Goal: Task Accomplishment & Management: Manage account settings

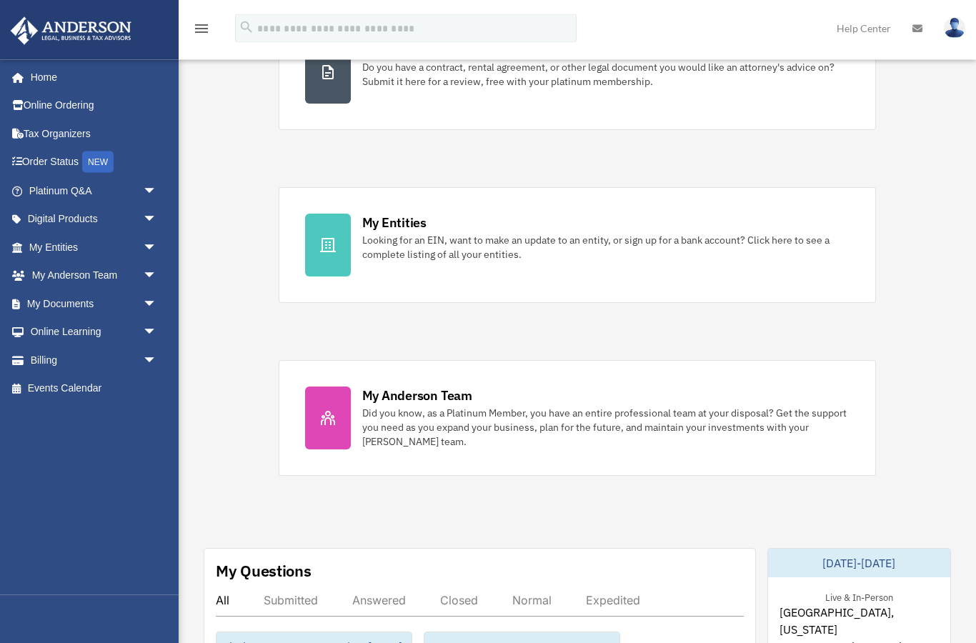
scroll to position [325, 0]
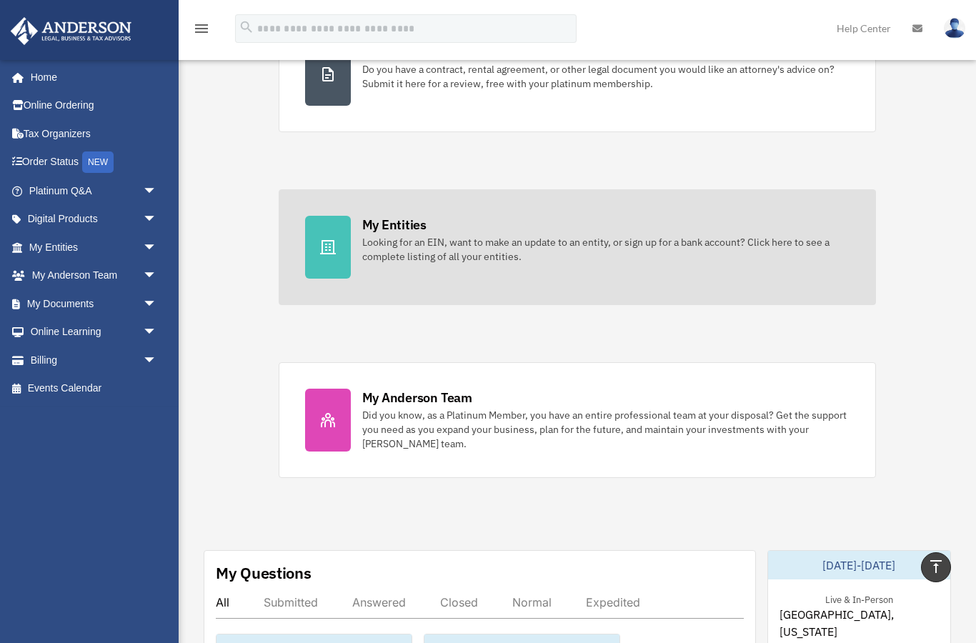
click at [401, 216] on div "My Entities" at bounding box center [394, 225] width 64 height 18
click at [387, 272] on link "My Entities Looking for an EIN, want to make an update to an entity, or sign up…" at bounding box center [578, 247] width 598 height 116
click at [373, 264] on div "Looking for an EIN, want to make an update to an entity, or sign up for a bank …" at bounding box center [606, 249] width 488 height 29
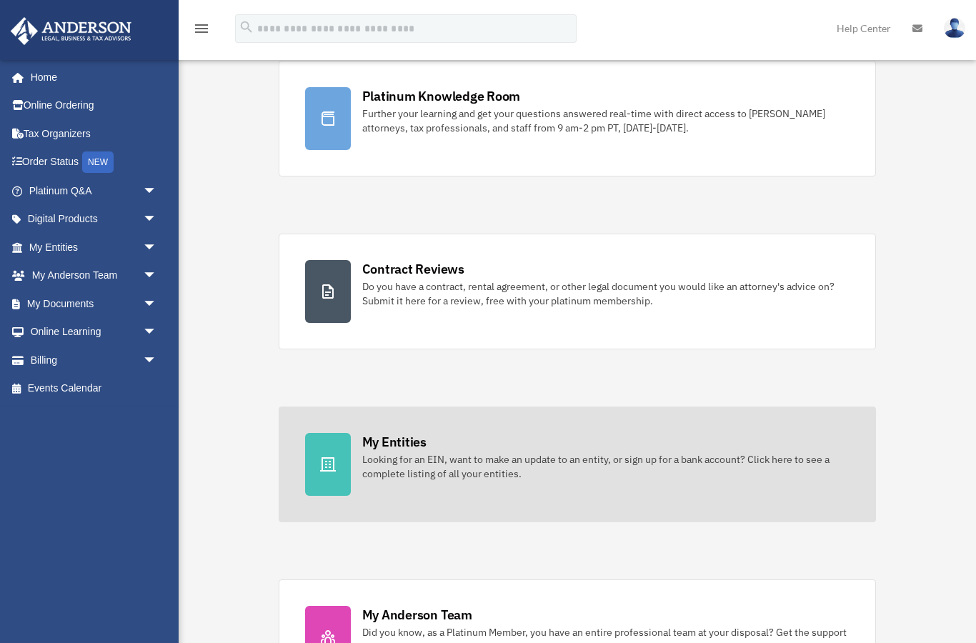
click at [394, 485] on link "My Entities Looking for an EIN, want to make an update to an entity, or sign up…" at bounding box center [578, 465] width 598 height 116
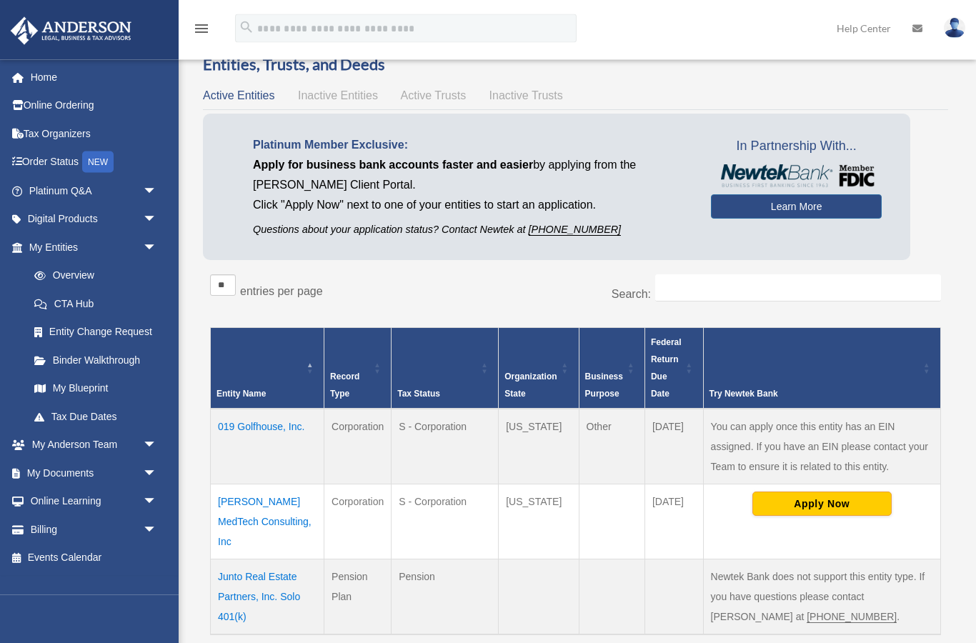
scroll to position [28, 0]
click at [250, 439] on td "019 Golfhouse, Inc." at bounding box center [268, 446] width 114 height 76
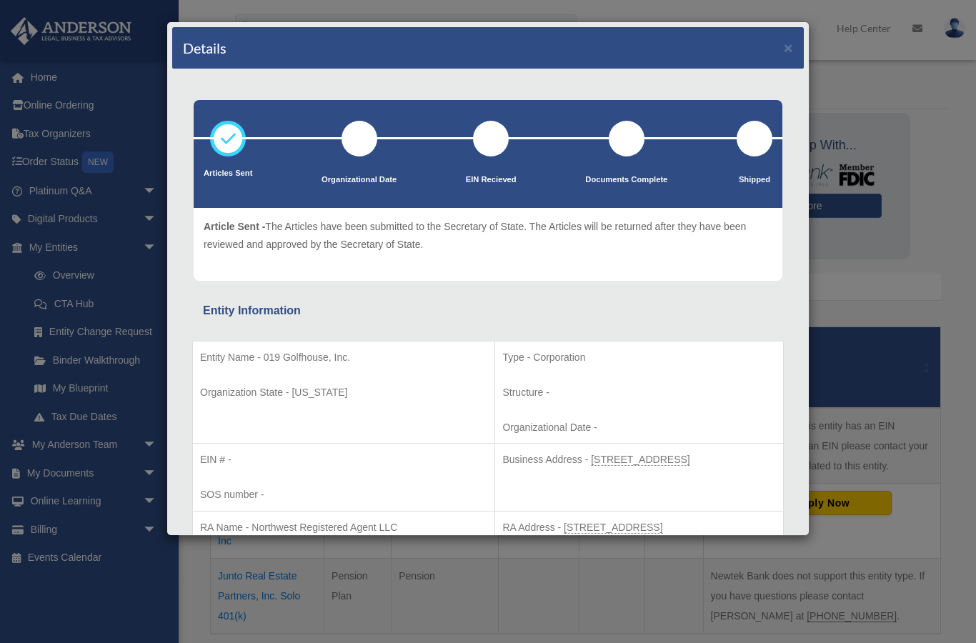
scroll to position [0, 0]
click at [895, 254] on div "Details × Articles Sent Organizational Date" at bounding box center [488, 321] width 976 height 643
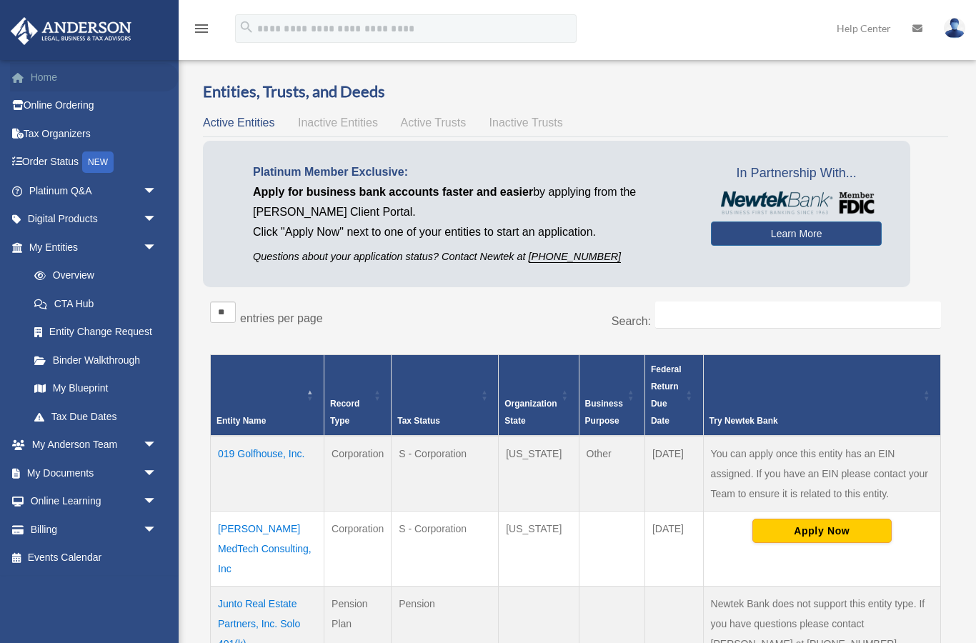
click at [44, 77] on link "Home" at bounding box center [94, 77] width 169 height 29
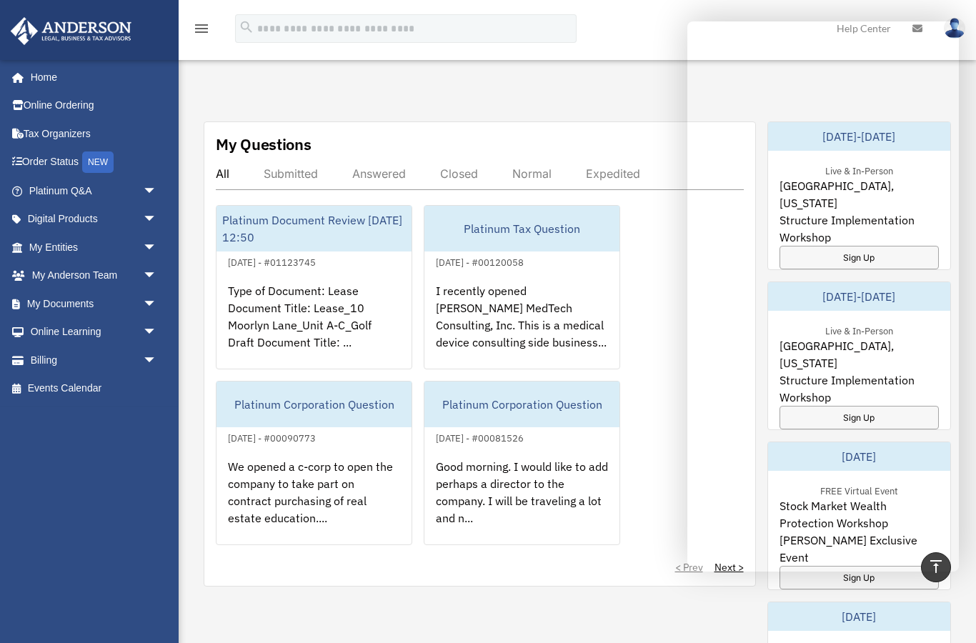
scroll to position [755, 0]
